Goal: Task Accomplishment & Management: Complete application form

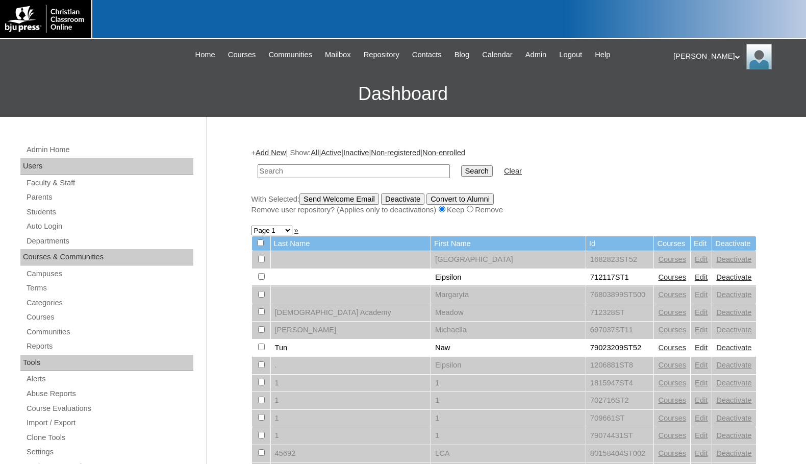
click at [238, 109] on h3 "Dashboard" at bounding box center [403, 94] width 796 height 46
click at [56, 214] on link "Students" at bounding box center [109, 212] width 168 height 13
click at [65, 197] on link "Parents" at bounding box center [109, 197] width 168 height 13
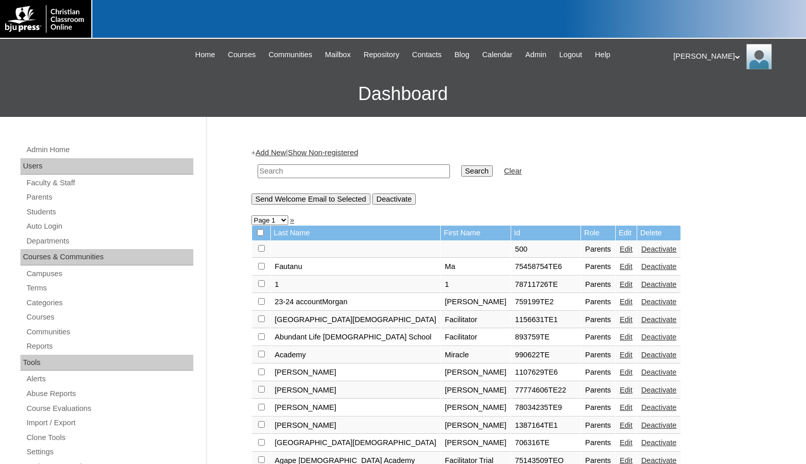
click at [365, 179] on td at bounding box center [353, 171] width 202 height 24
drag, startPoint x: 370, startPoint y: 174, endPoint x: 380, endPoint y: 172, distance: 10.4
click at [370, 174] on input "text" at bounding box center [354, 171] width 192 height 14
paste input "1142997"
type input "1142997"
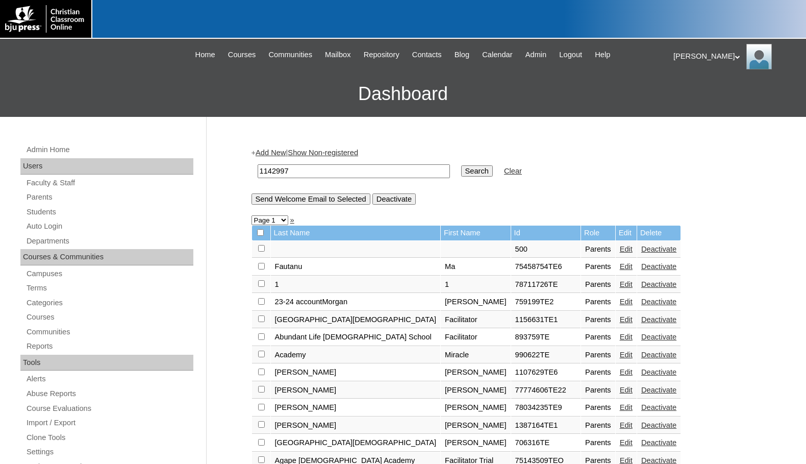
click at [461, 171] on input "Search" at bounding box center [477, 170] width 32 height 11
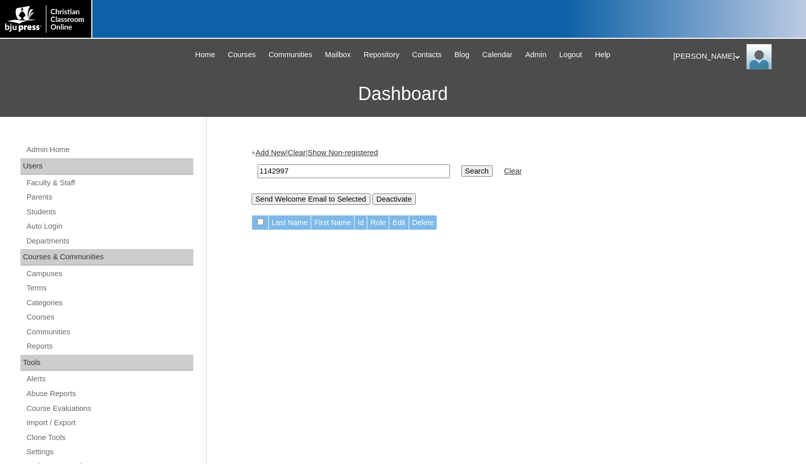
click at [259, 154] on link "Add New" at bounding box center [271, 152] width 30 height 8
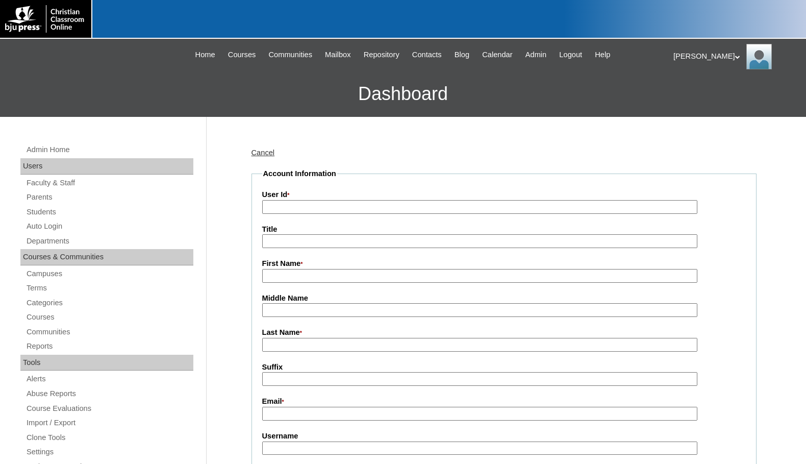
click at [301, 207] on input "User Id *" at bounding box center [479, 207] width 435 height 14
paste input "1142997"
type input "1142997TE"
type input "[PERSON_NAME]"
type input "Christensen"
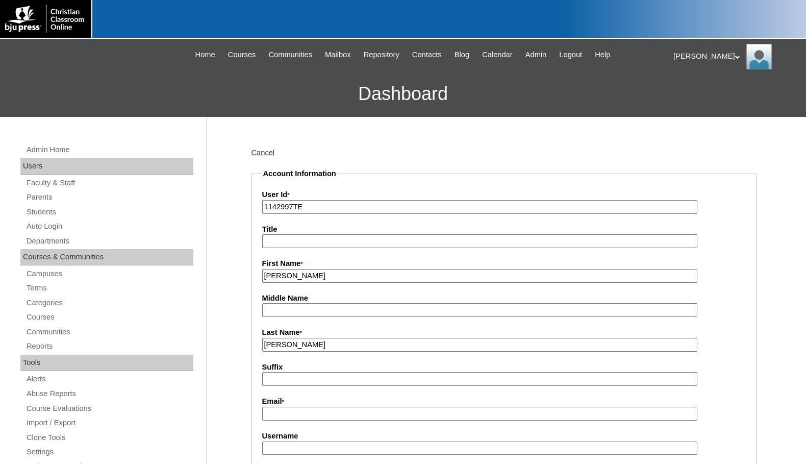
click at [294, 312] on input "Middle Name" at bounding box center [479, 310] width 435 height 14
type input "M"
drag, startPoint x: 249, startPoint y: 289, endPoint x: 257, endPoint y: 290, distance: 8.2
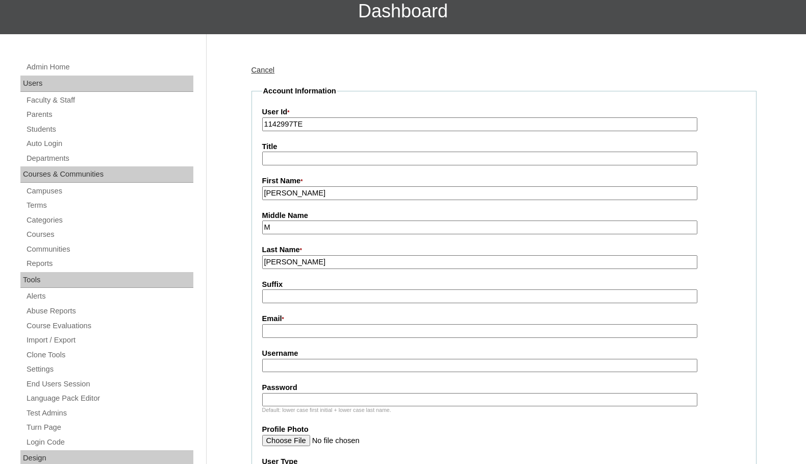
scroll to position [102, 0]
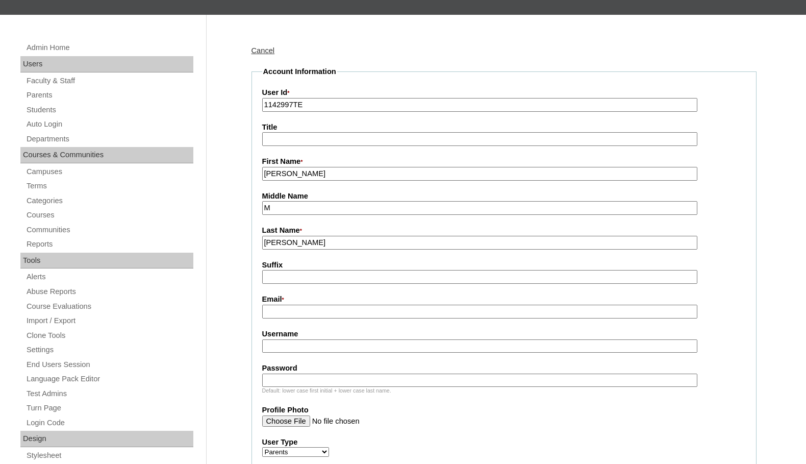
click at [362, 318] on input "Email *" at bounding box center [479, 311] width 435 height 14
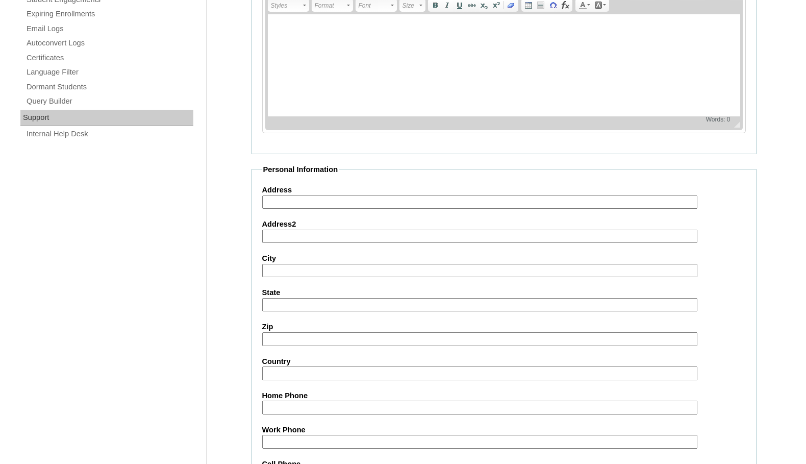
scroll to position [914, 0]
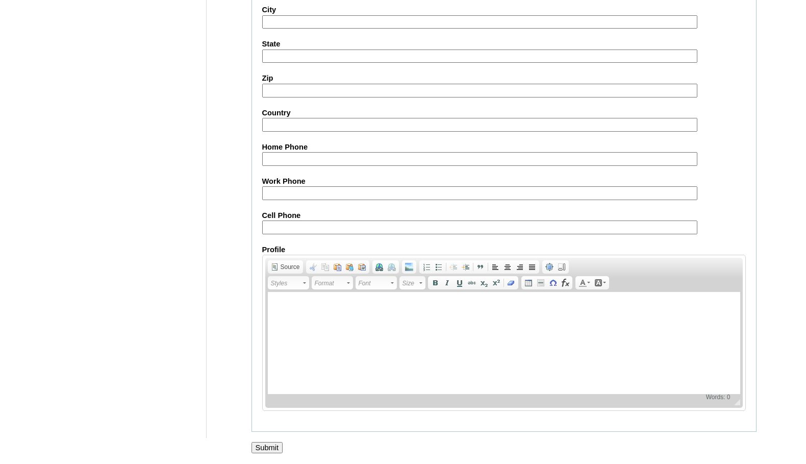
type input "achristensen@hcsrams.org"
click at [267, 448] on input "Submit" at bounding box center [267, 447] width 32 height 11
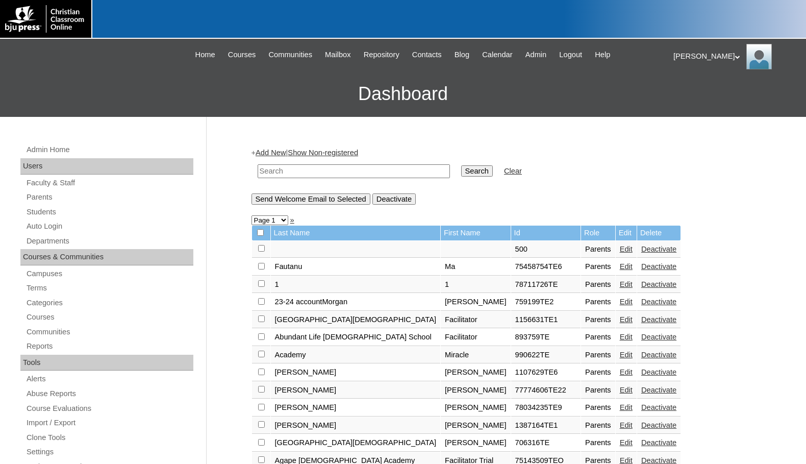
click at [305, 175] on input "text" at bounding box center [354, 171] width 192 height 14
paste input "1142997"
type input "1142997"
click at [461, 165] on input "Search" at bounding box center [477, 170] width 32 height 11
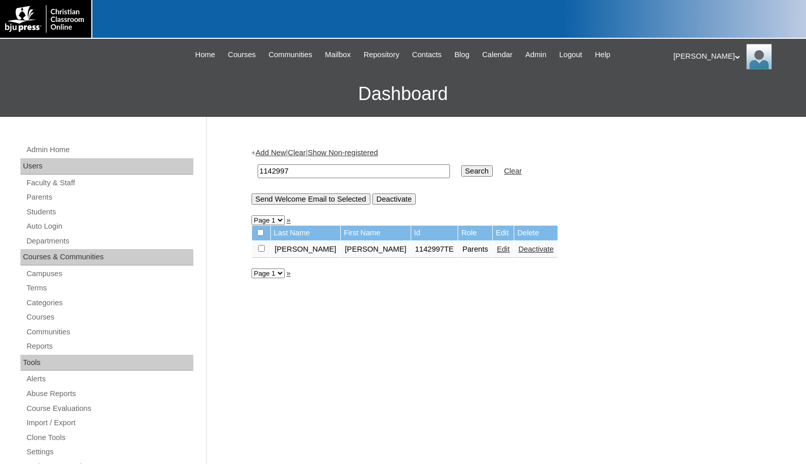
click at [260, 249] on input "checkbox" at bounding box center [261, 248] width 7 height 7
checkbox input "true"
click at [305, 200] on input "Send Welcome Email to Selected" at bounding box center [310, 198] width 119 height 11
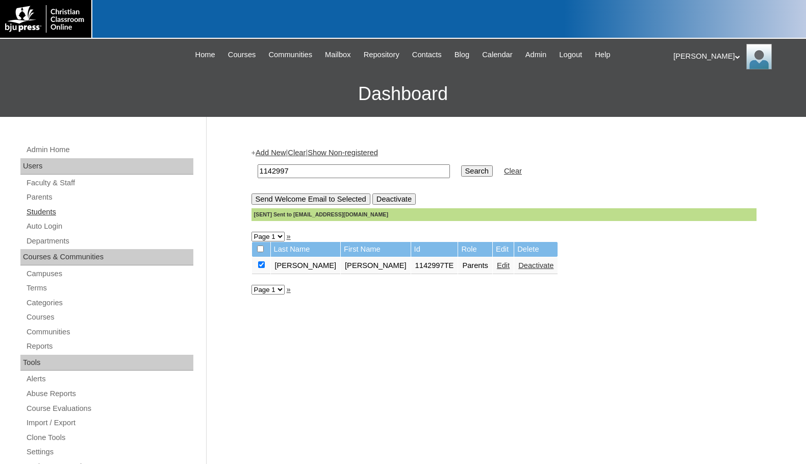
click at [54, 213] on link "Students" at bounding box center [109, 212] width 168 height 13
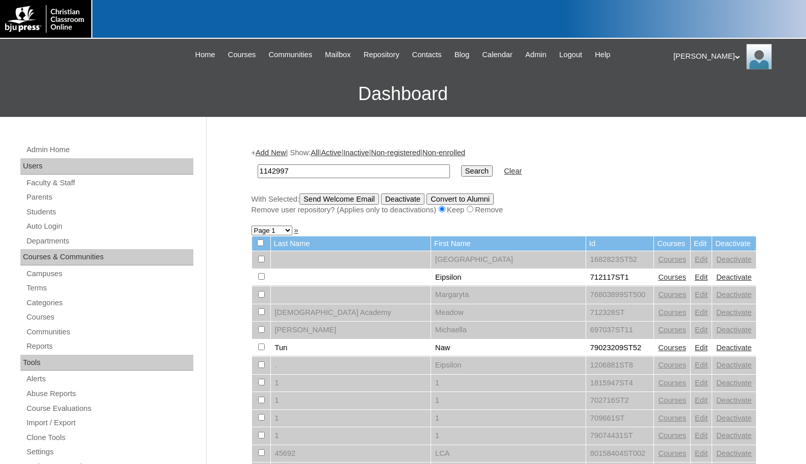
type input "1142997"
click at [461, 165] on input "Search" at bounding box center [477, 170] width 32 height 11
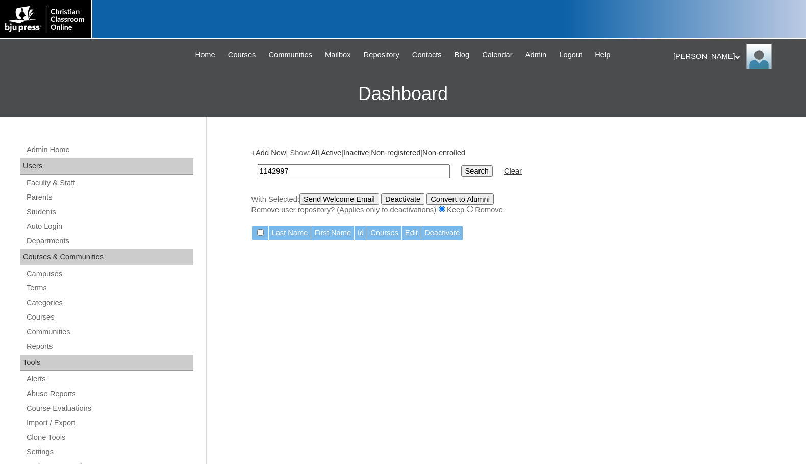
click at [269, 148] on link "Add New" at bounding box center [271, 152] width 30 height 8
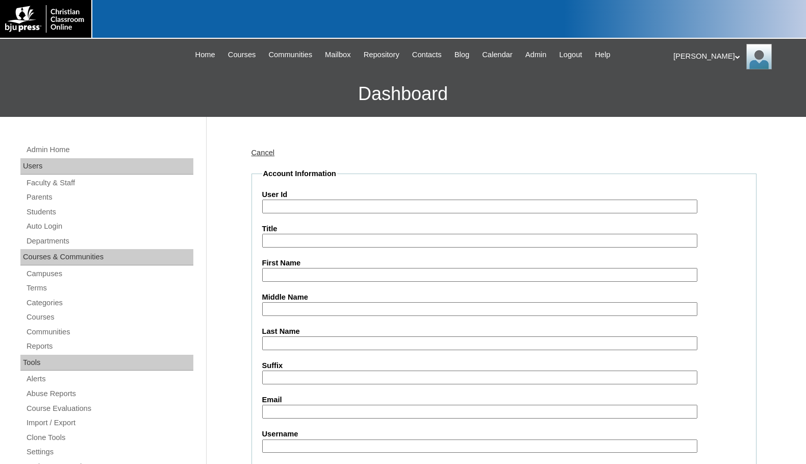
click at [291, 201] on input "User Id" at bounding box center [479, 206] width 435 height 14
paste input "1142997"
type input "1142997ST1"
type input "[PERSON_NAME]"
type input "Brownlee"
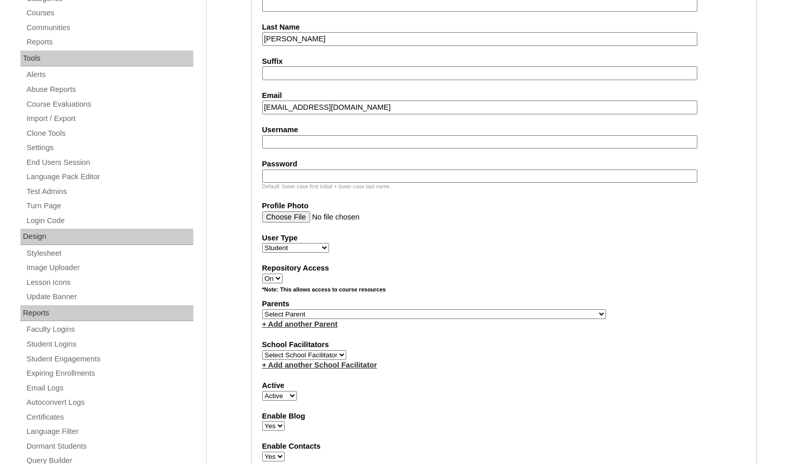
scroll to position [306, 0]
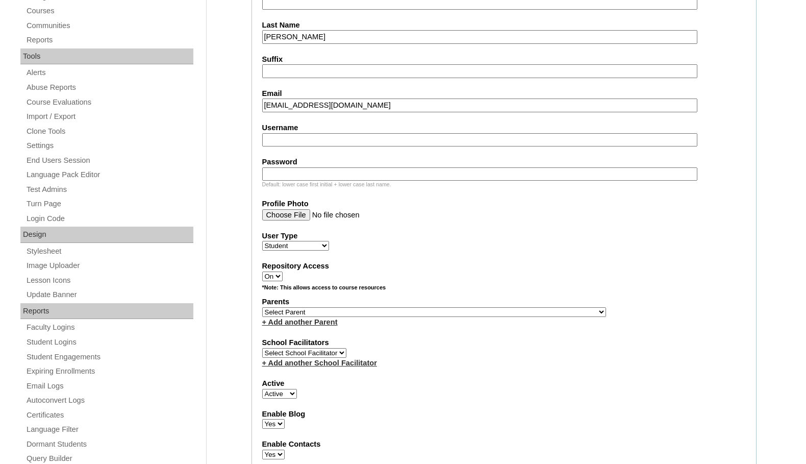
type input "bbrownlee29@hcsrams.org"
click at [483, 313] on select "Select Parent , Fautanu, Ma 1, 1 23-24 accountMorgan, Jason 6th Street Mennonit…" at bounding box center [434, 312] width 344 height 10
select select "37196"
click at [519, 311] on div "Parents Select Parent , Fautanu, Ma 1, 1 23-24 accountMorgan, Jason 6th Street …" at bounding box center [503, 311] width 483 height 31
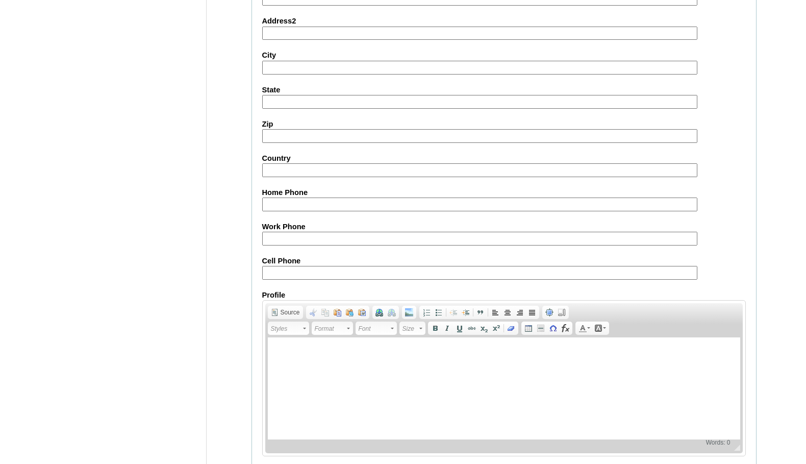
scroll to position [1088, 0]
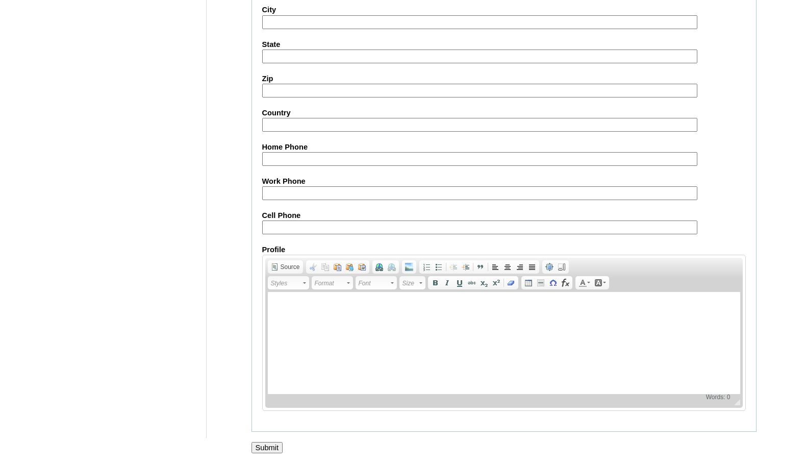
click at [261, 445] on input "Submit" at bounding box center [267, 447] width 32 height 11
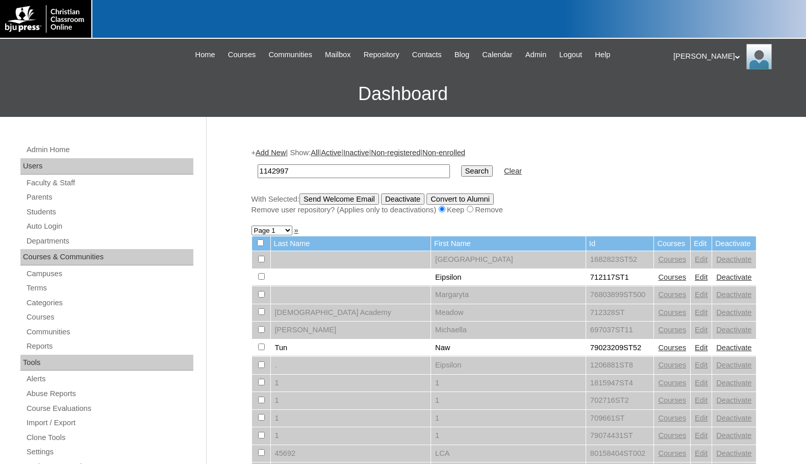
type input "1142997"
click at [461, 165] on input "Search" at bounding box center [477, 170] width 32 height 11
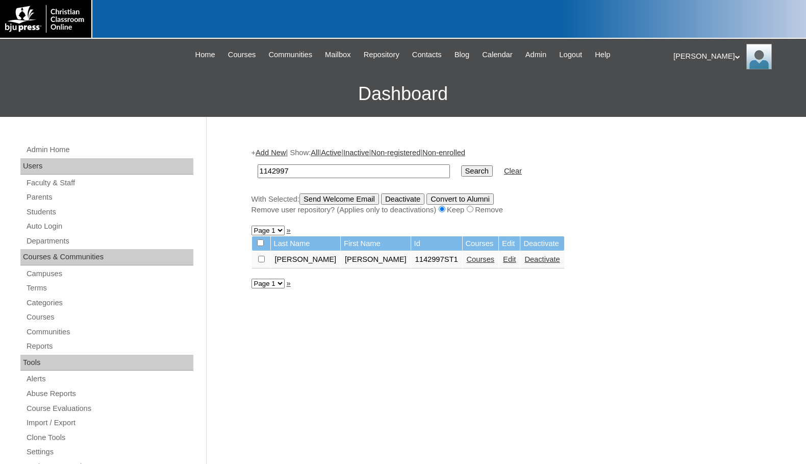
click at [467, 260] on link "Courses" at bounding box center [481, 259] width 28 height 8
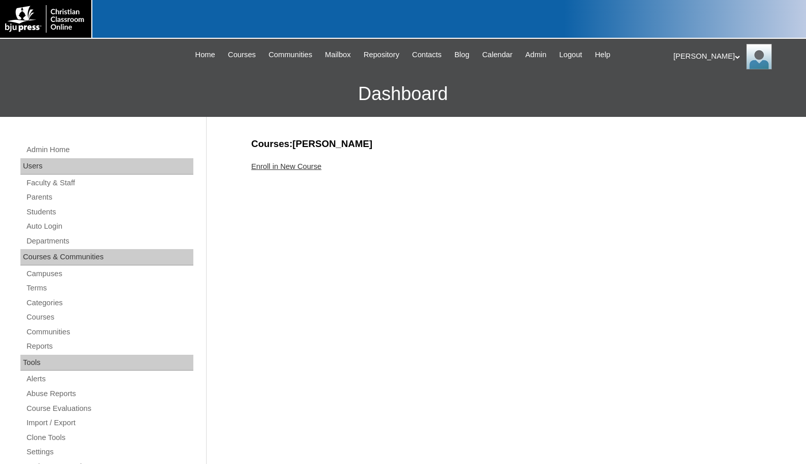
click at [306, 170] on link "Enroll in New Course" at bounding box center [286, 166] width 70 height 8
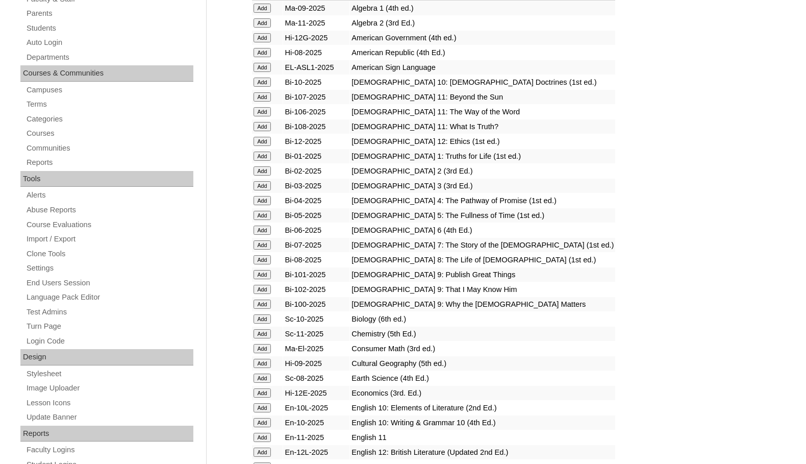
scroll to position [204, 0]
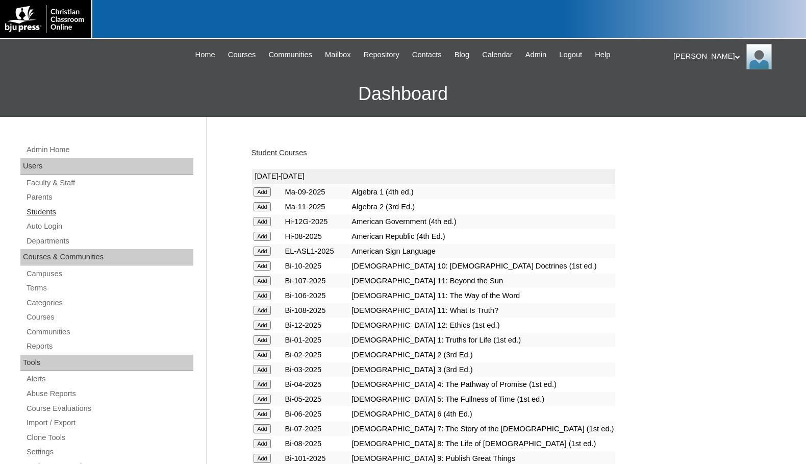
click at [60, 210] on link "Students" at bounding box center [109, 212] width 168 height 13
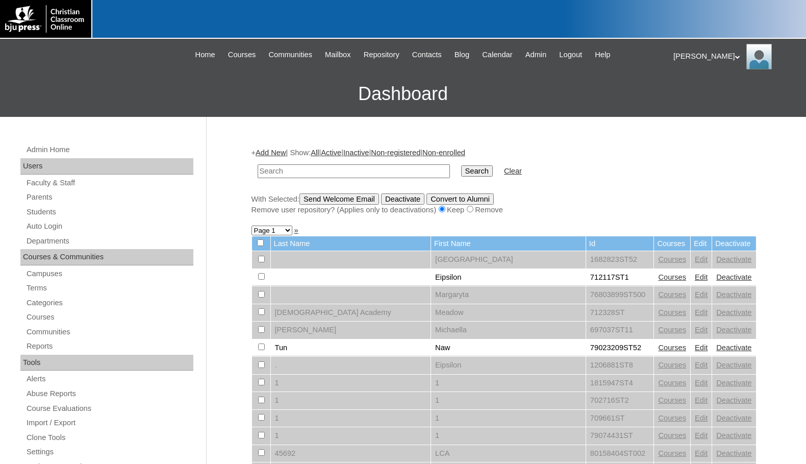
click at [273, 150] on link "Add New" at bounding box center [271, 152] width 30 height 8
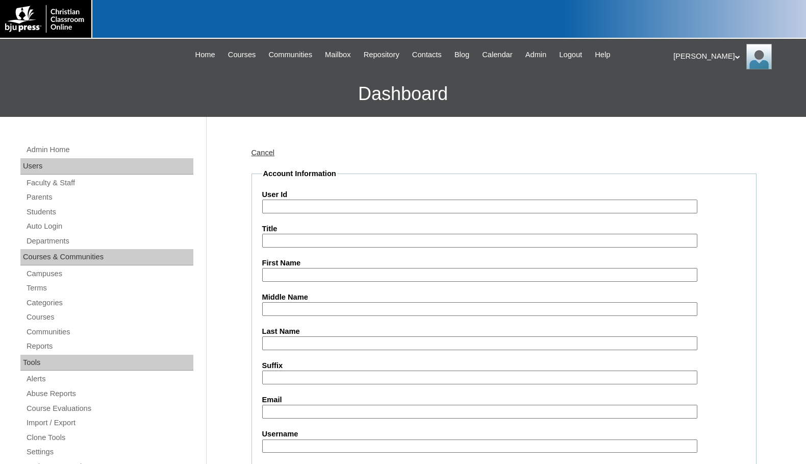
click at [333, 210] on input "User Id" at bounding box center [479, 206] width 435 height 14
paste input "1142997"
type input "1142997ST2"
type input "Nathan"
type input "Brownlee"
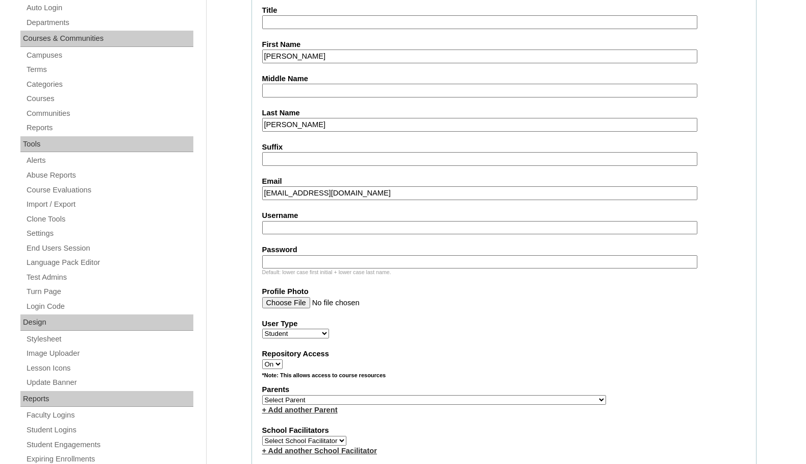
scroll to position [255, 0]
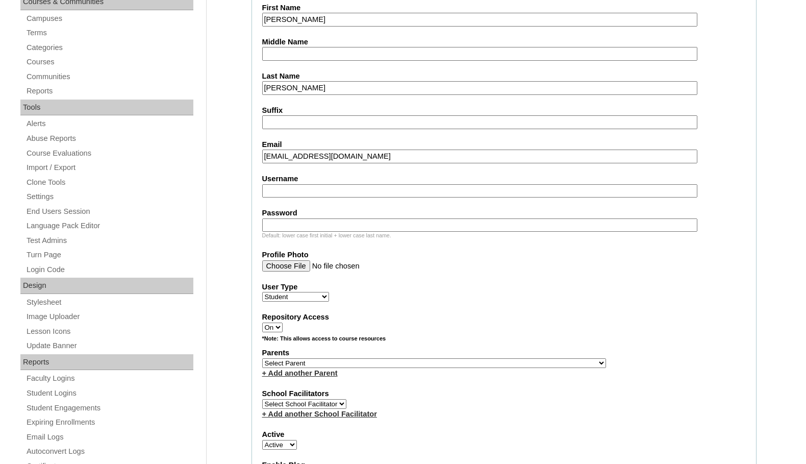
type input "nbrownlee29@hcsrams.org"
click at [479, 363] on select "Select Parent , Fautanu, Ma 1, 1 23-24 accountMorgan, Jason 6th Street Mennonit…" at bounding box center [434, 363] width 344 height 10
select select "37196"
click at [501, 366] on div "Parents Select Parent , Fautanu, Ma 1, 1 23-24 accountMorgan, Jason 6th Street …" at bounding box center [503, 362] width 483 height 31
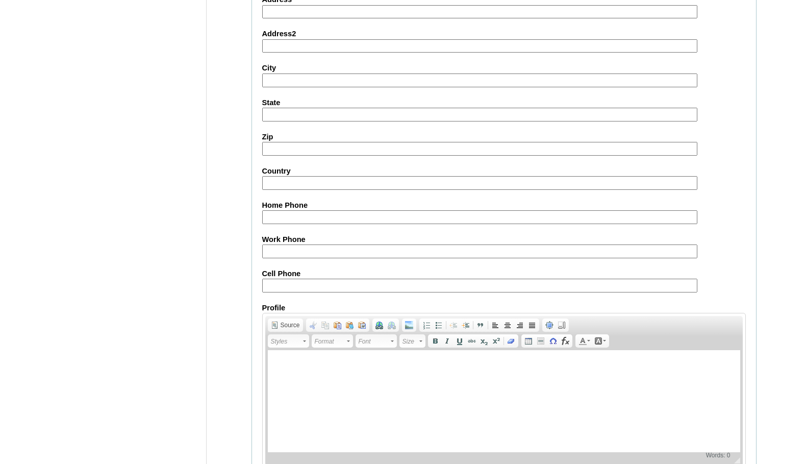
scroll to position [1088, 0]
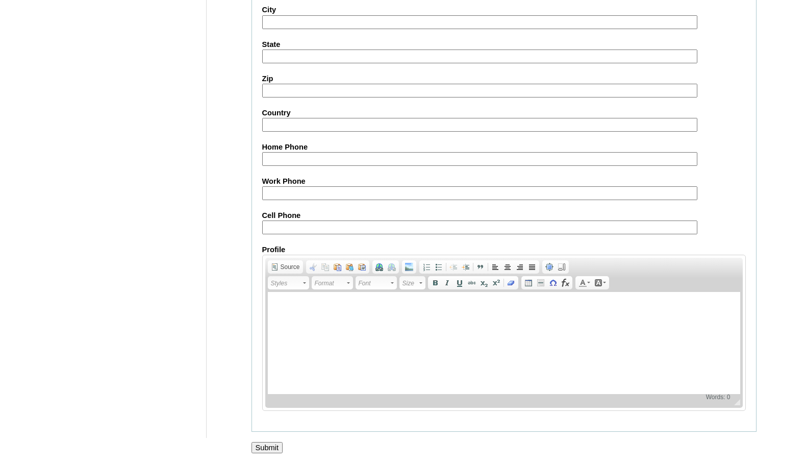
click at [273, 444] on input "Submit" at bounding box center [267, 447] width 32 height 11
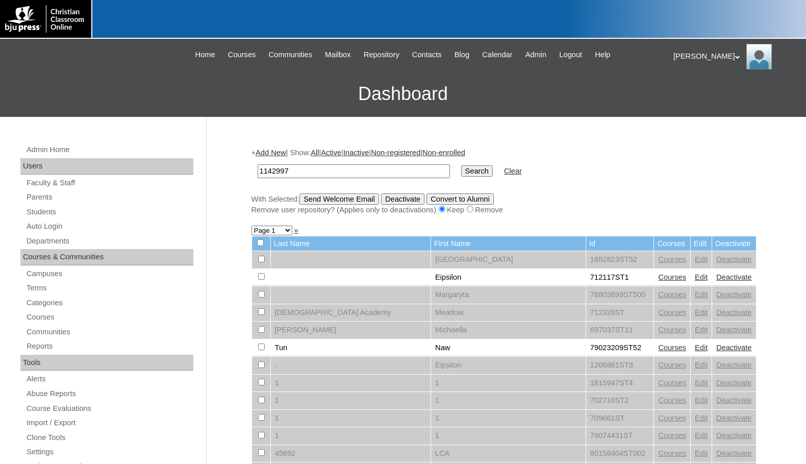
type input "1142997"
click at [461, 165] on input "Search" at bounding box center [477, 170] width 32 height 11
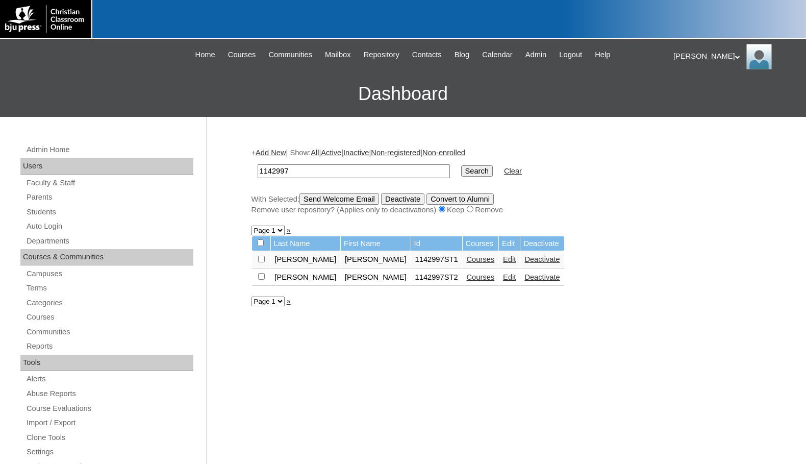
click at [467, 280] on link "Courses" at bounding box center [481, 277] width 28 height 8
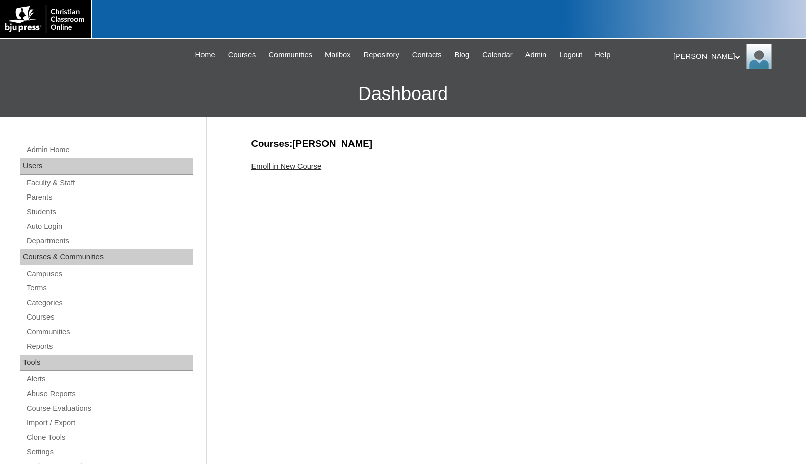
click at [305, 169] on link "Enroll in New Course" at bounding box center [286, 166] width 70 height 8
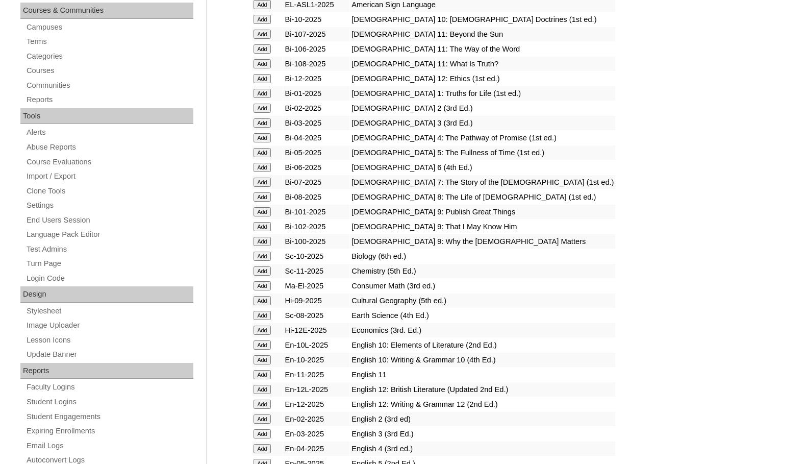
scroll to position [255, 0]
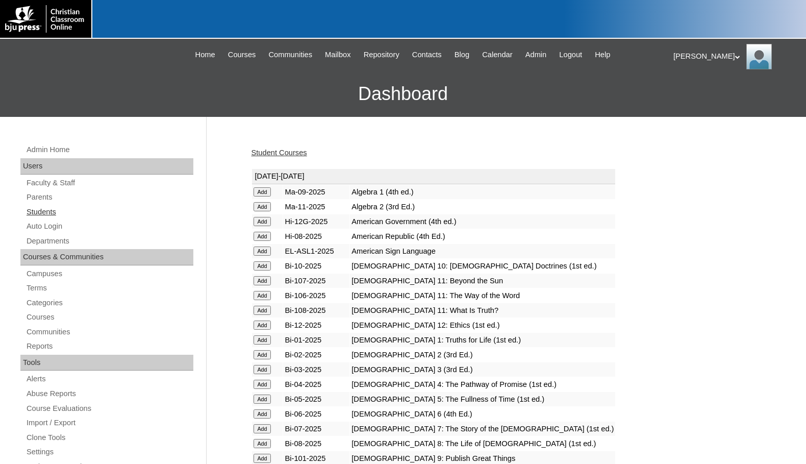
click at [59, 209] on link "Students" at bounding box center [109, 212] width 168 height 13
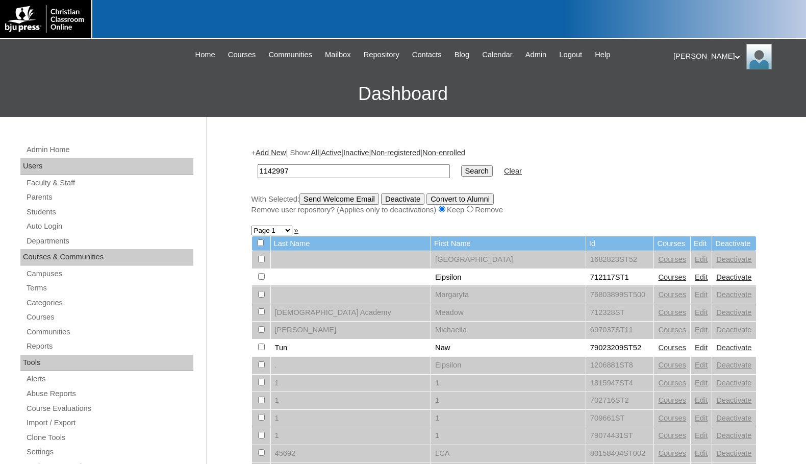
type input "1142997"
click at [461, 172] on input "Search" at bounding box center [477, 170] width 32 height 11
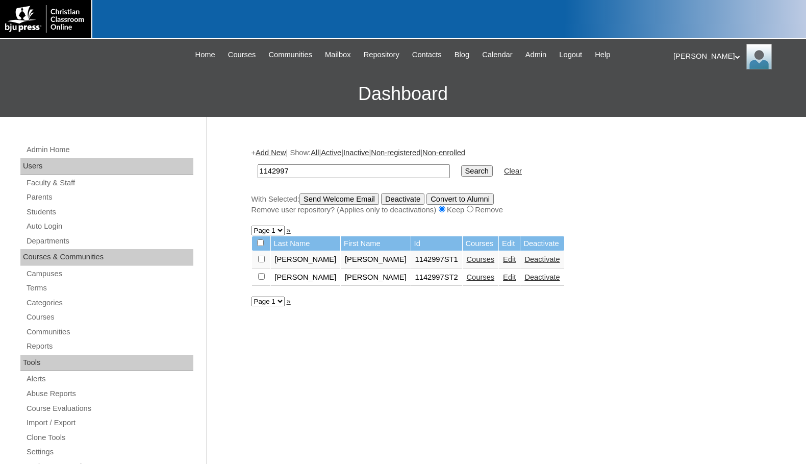
click at [262, 243] on input "checkbox" at bounding box center [260, 242] width 7 height 7
checkbox input "true"
click at [319, 201] on input "Send Welcome Email" at bounding box center [339, 198] width 80 height 11
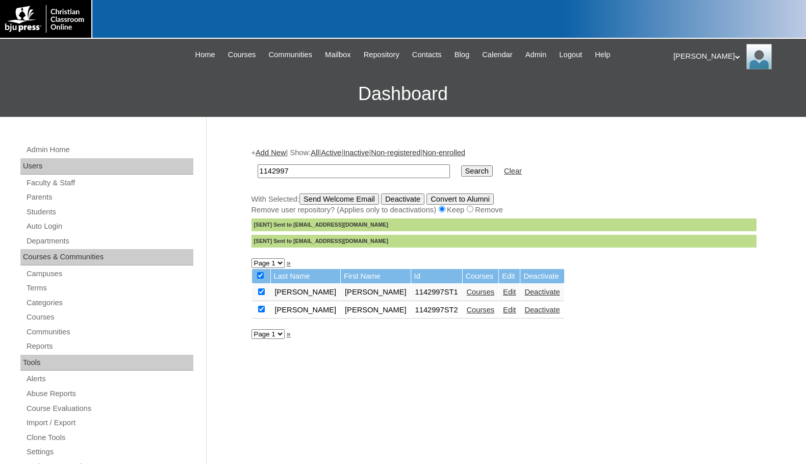
drag, startPoint x: 301, startPoint y: 172, endPoint x: 218, endPoint y: 163, distance: 83.1
click at [218, 163] on div "Admin Home Users Faculty & Staff Parents Students Auto Login Departments Course…" at bounding box center [403, 468] width 806 height 703
type input "[PERSON_NAME]"
click at [461, 165] on input "Search" at bounding box center [477, 170] width 32 height 11
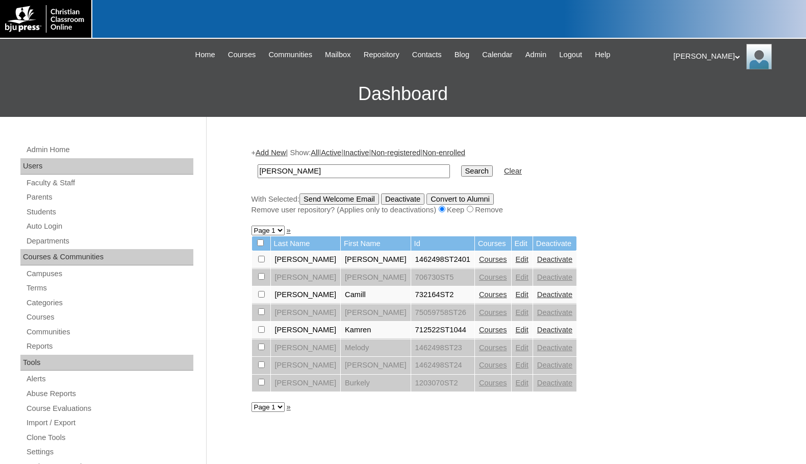
click at [479, 330] on link "Courses" at bounding box center [493, 329] width 28 height 8
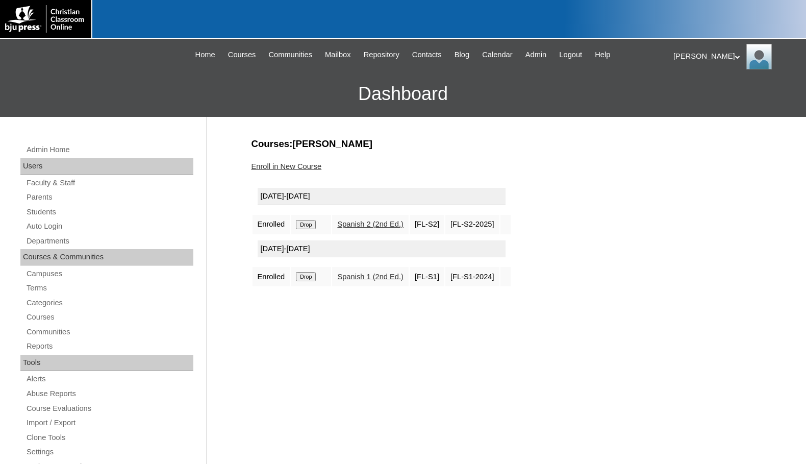
click at [305, 167] on link "Enroll in New Course" at bounding box center [286, 166] width 70 height 8
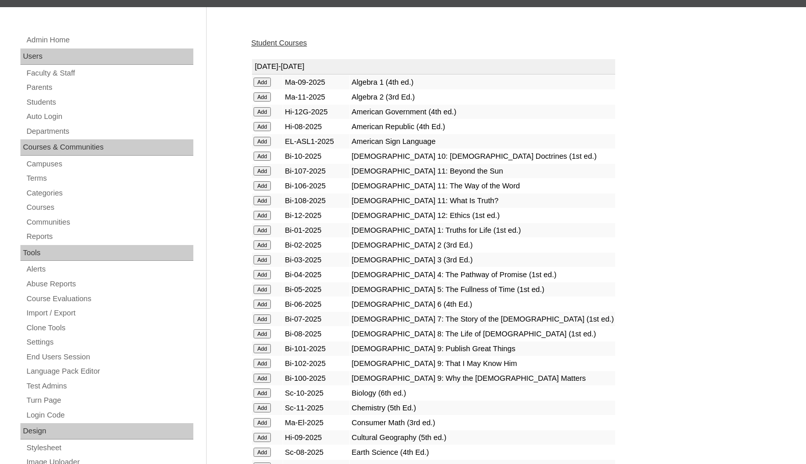
scroll to position [204, 0]
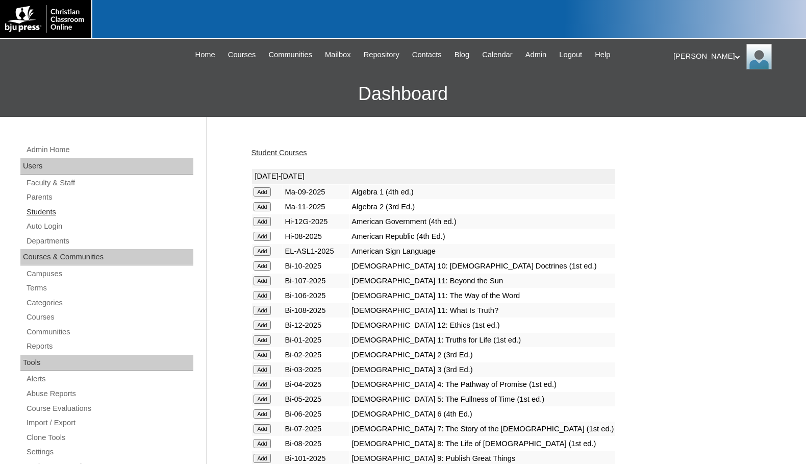
click at [71, 208] on link "Students" at bounding box center [109, 212] width 168 height 13
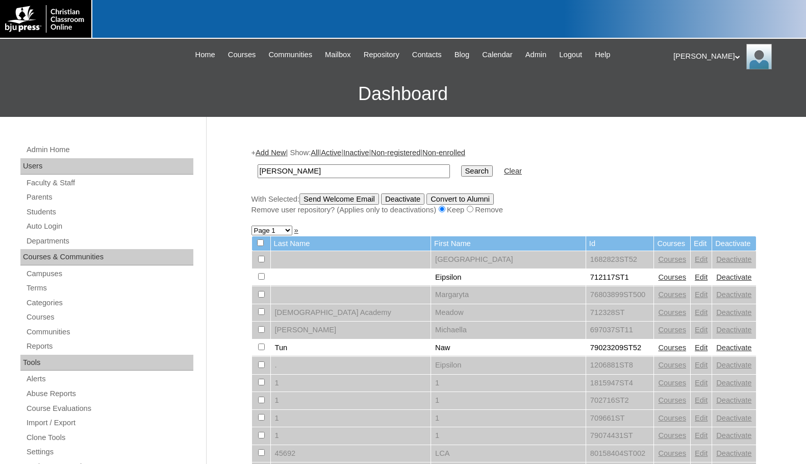
type input "[PERSON_NAME]"
click at [461, 165] on input "Search" at bounding box center [477, 170] width 32 height 11
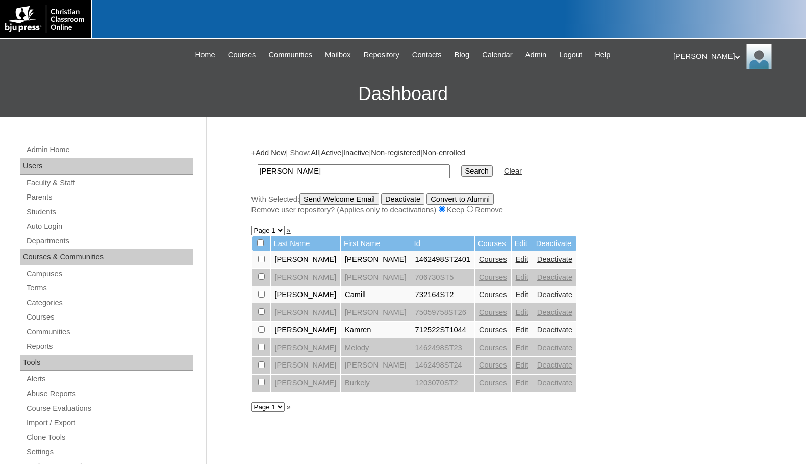
click at [516, 330] on link "Edit" at bounding box center [522, 329] width 13 height 8
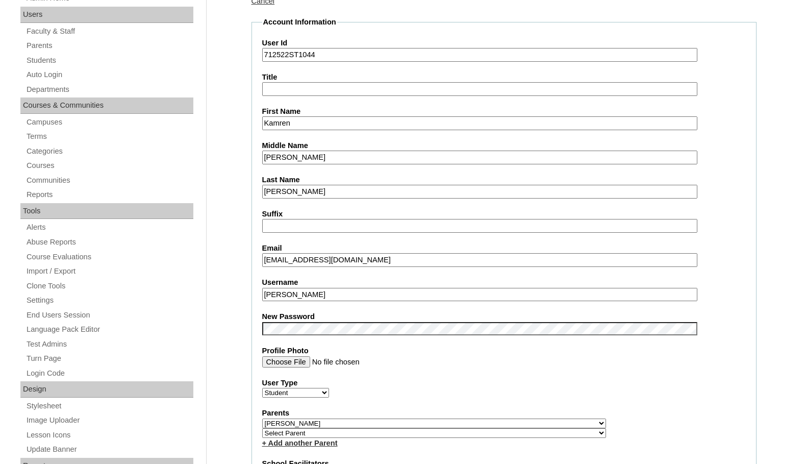
scroll to position [153, 0]
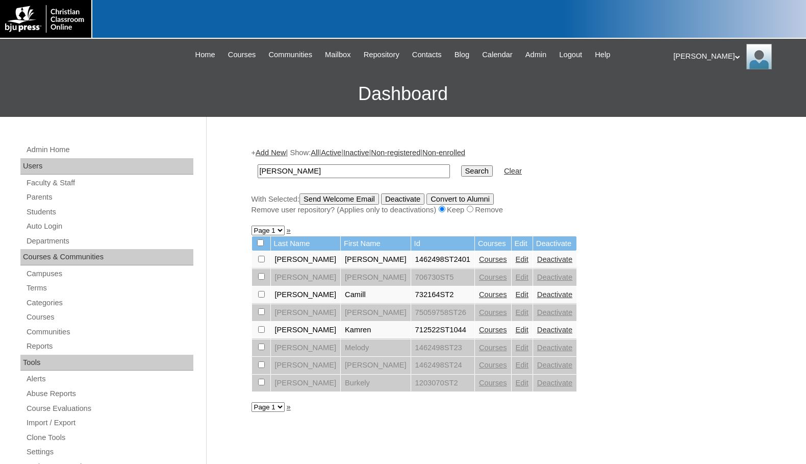
click at [23, 82] on h3 "Dashboard" at bounding box center [403, 94] width 796 height 46
click at [53, 286] on link "Terms" at bounding box center [109, 288] width 168 height 13
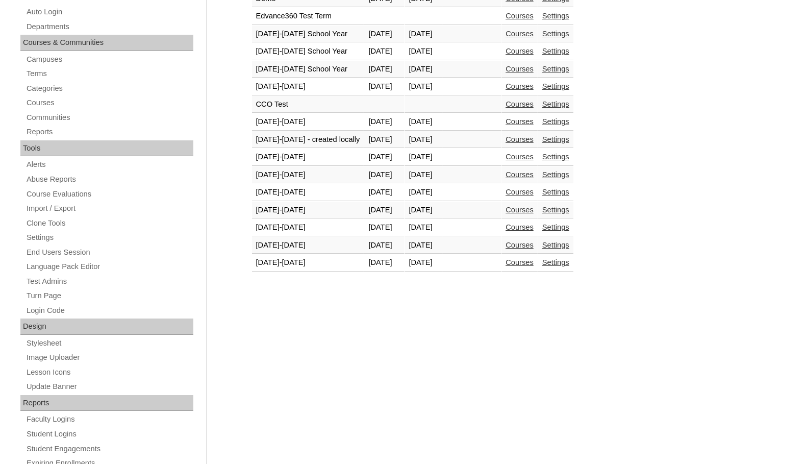
scroll to position [204, 0]
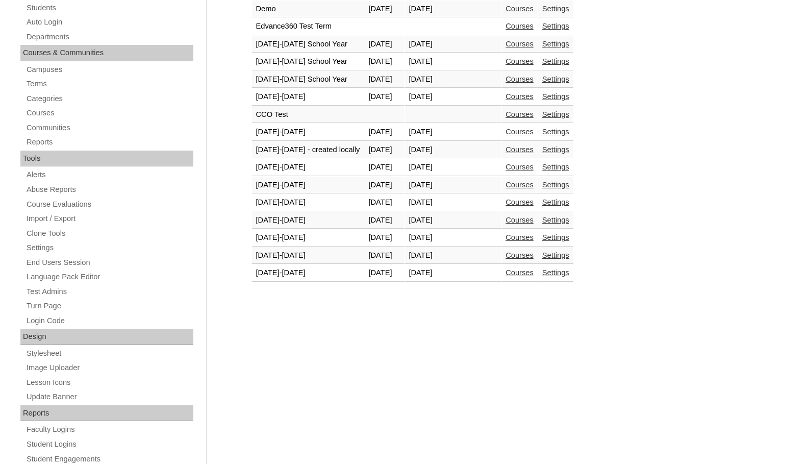
click at [533, 276] on link "Courses" at bounding box center [519, 272] width 28 height 8
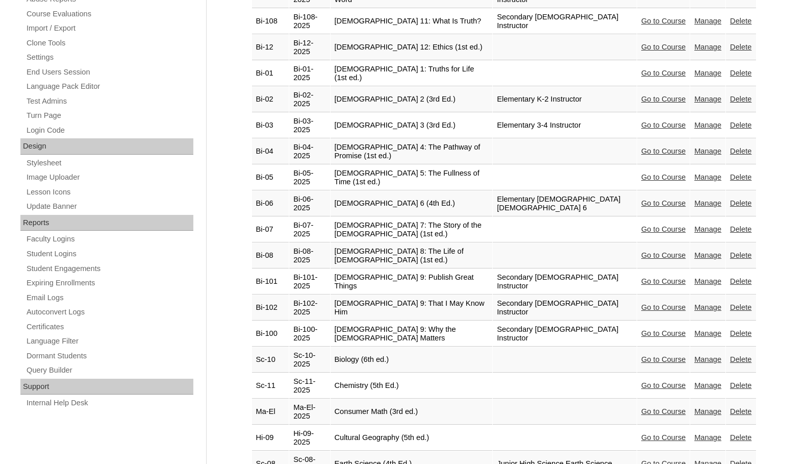
scroll to position [408, 0]
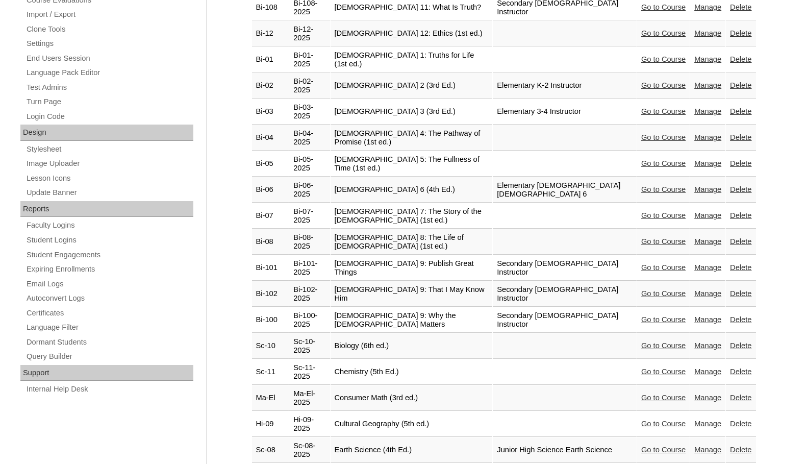
click at [672, 341] on link "Go to Course" at bounding box center [663, 345] width 44 height 8
